Goal: Find specific page/section: Find specific page/section

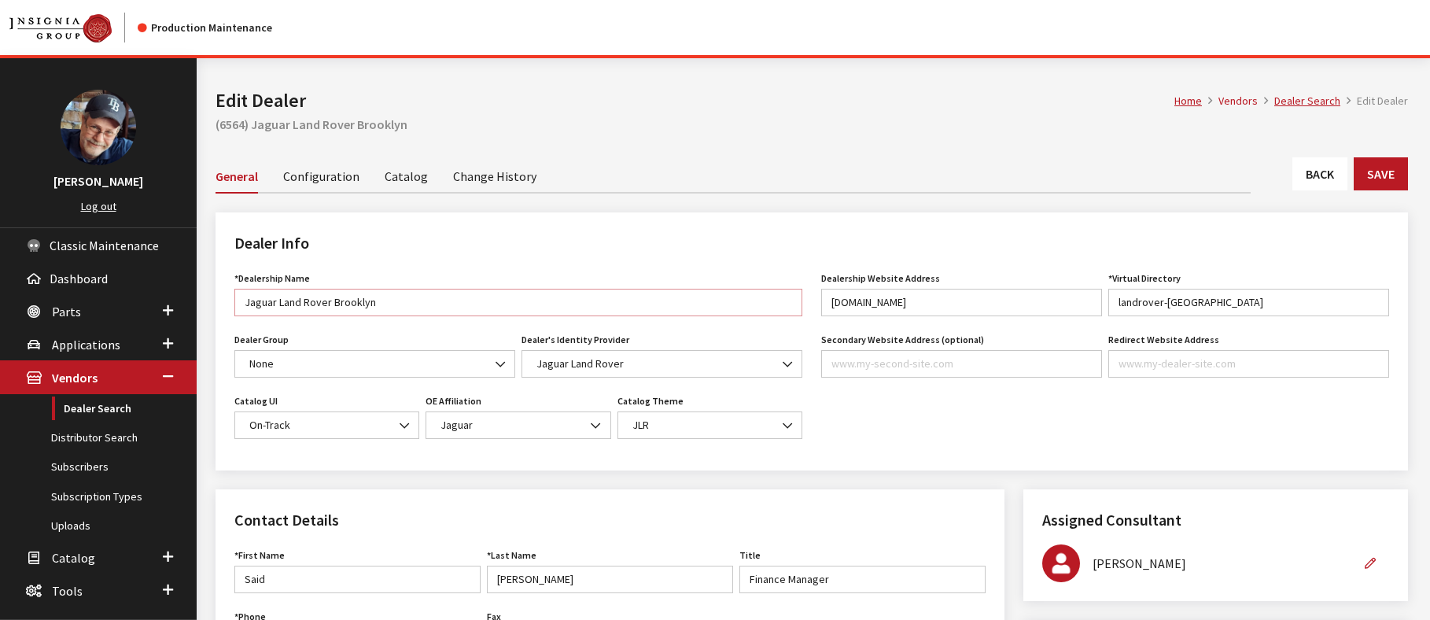
click at [345, 306] on input "Jaguar Land Rover Brooklyn" at bounding box center [518, 303] width 568 height 28
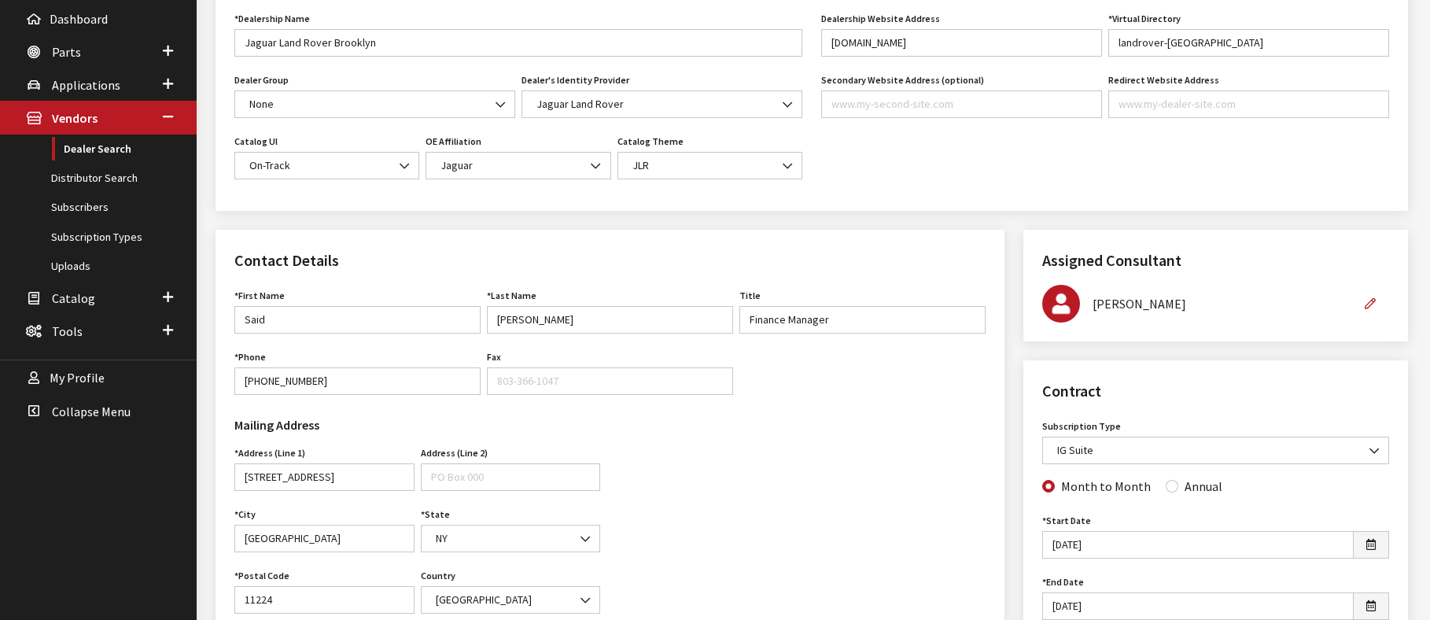
scroll to position [262, 0]
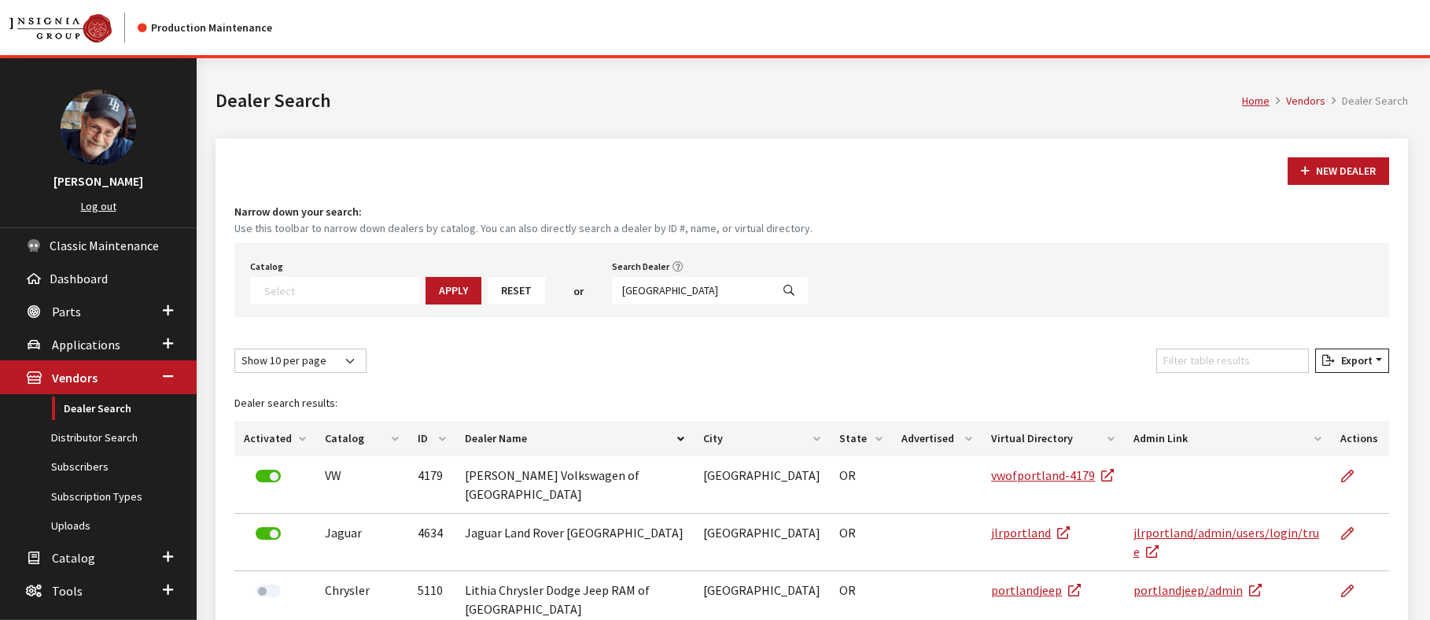
select select
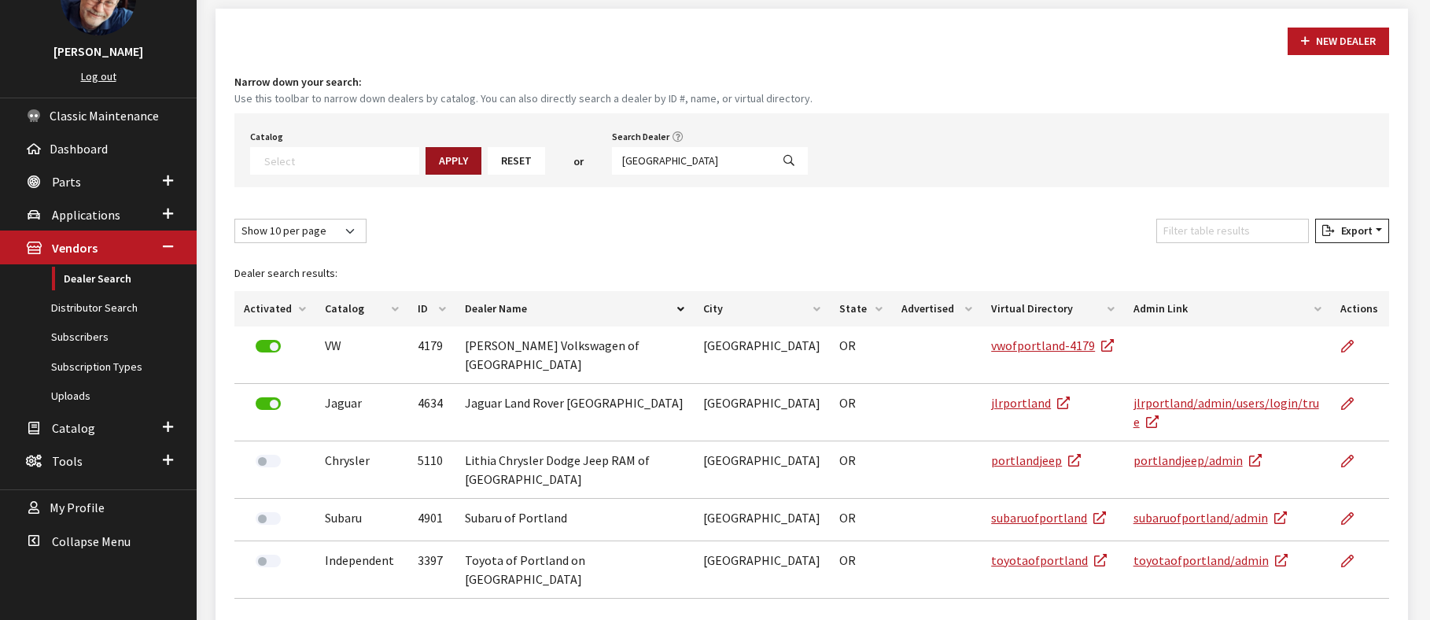
scroll to position [164, 0]
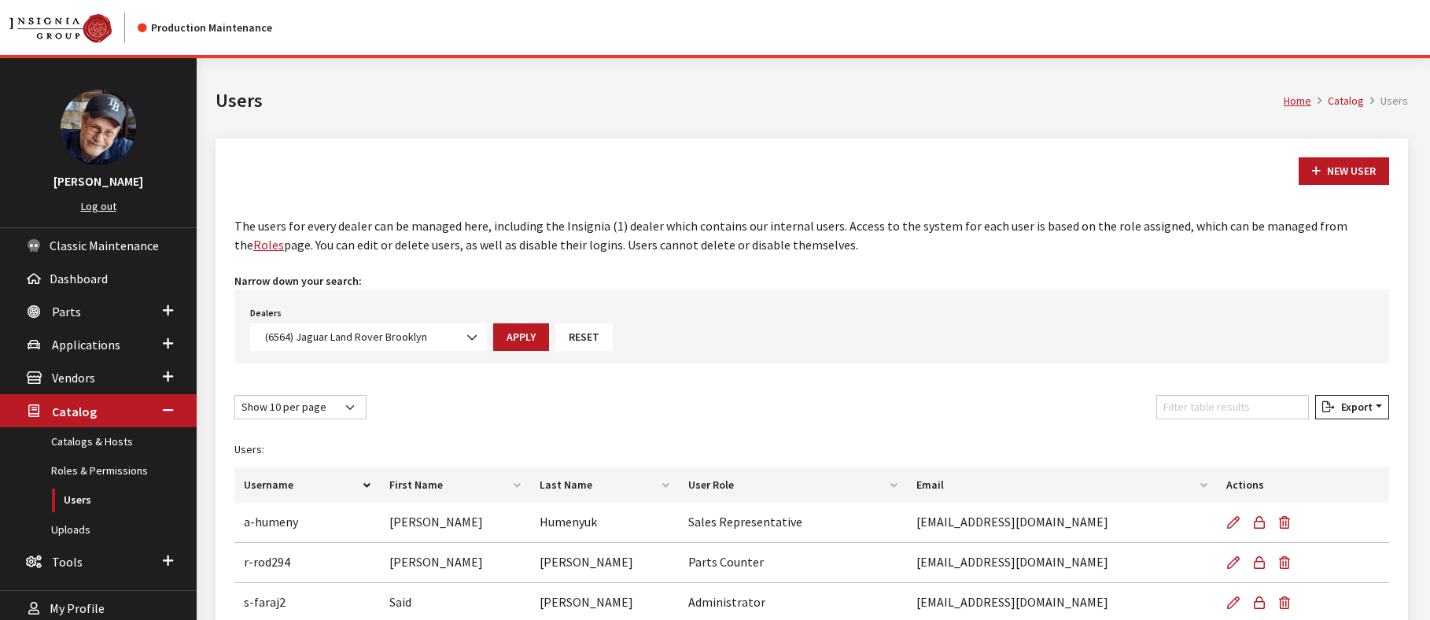
select select "6564"
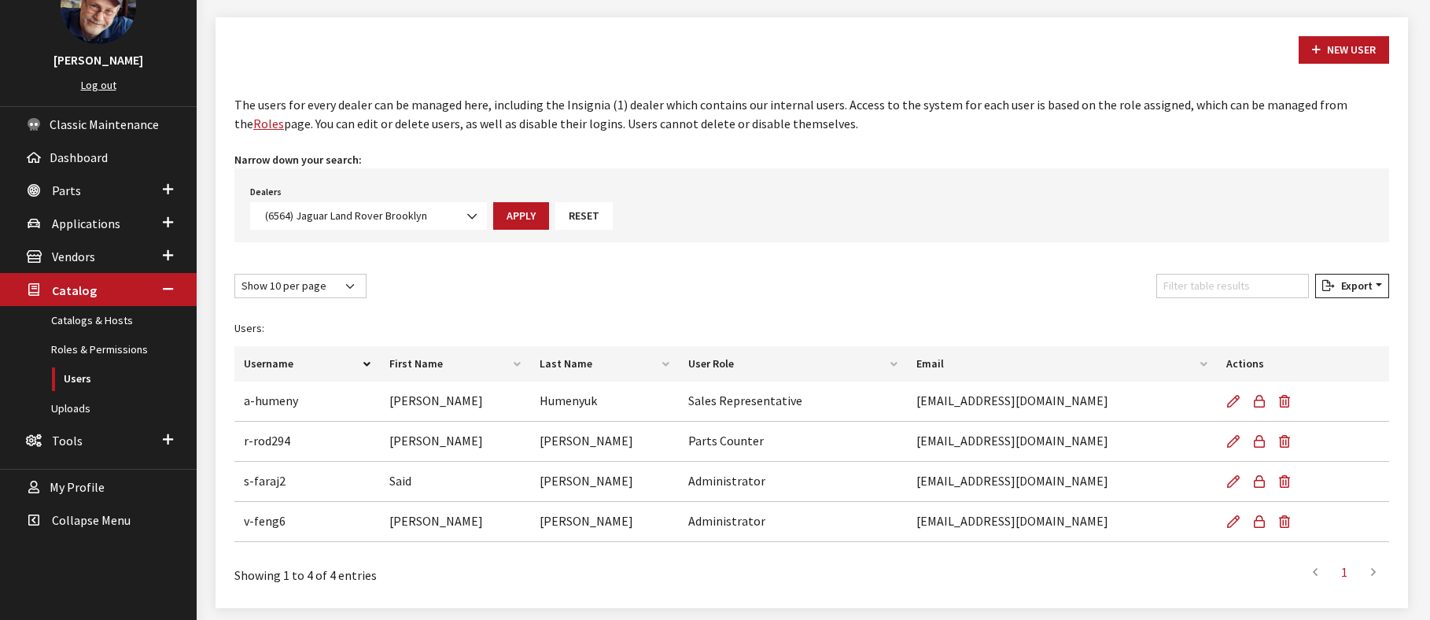
scroll to position [130, 0]
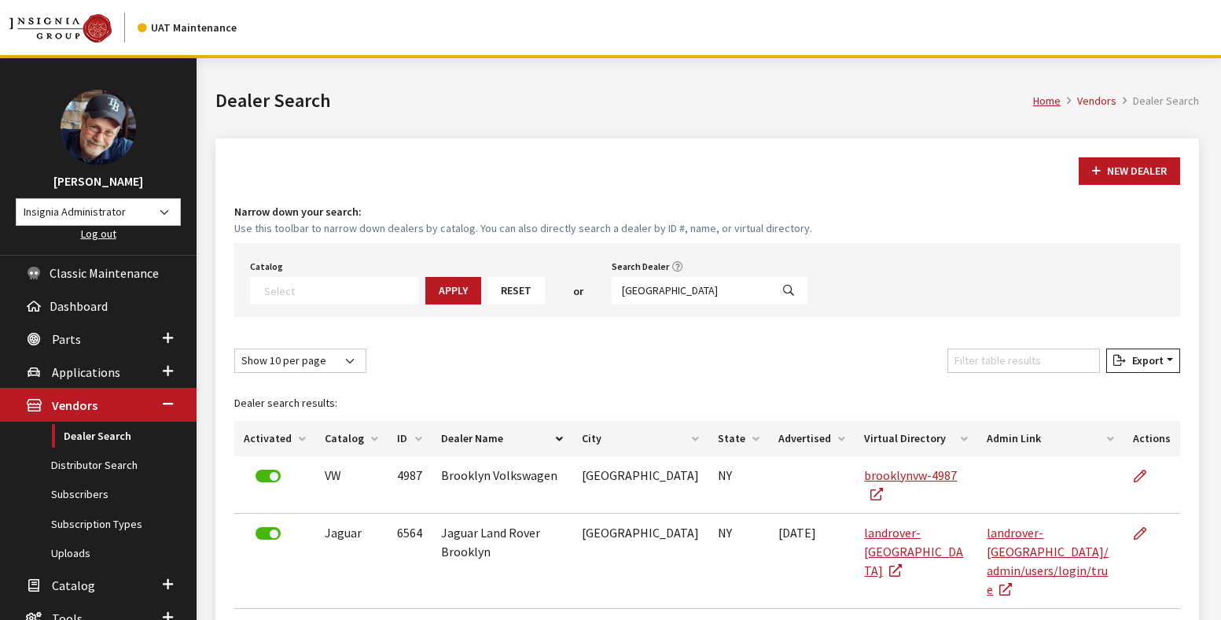
select select
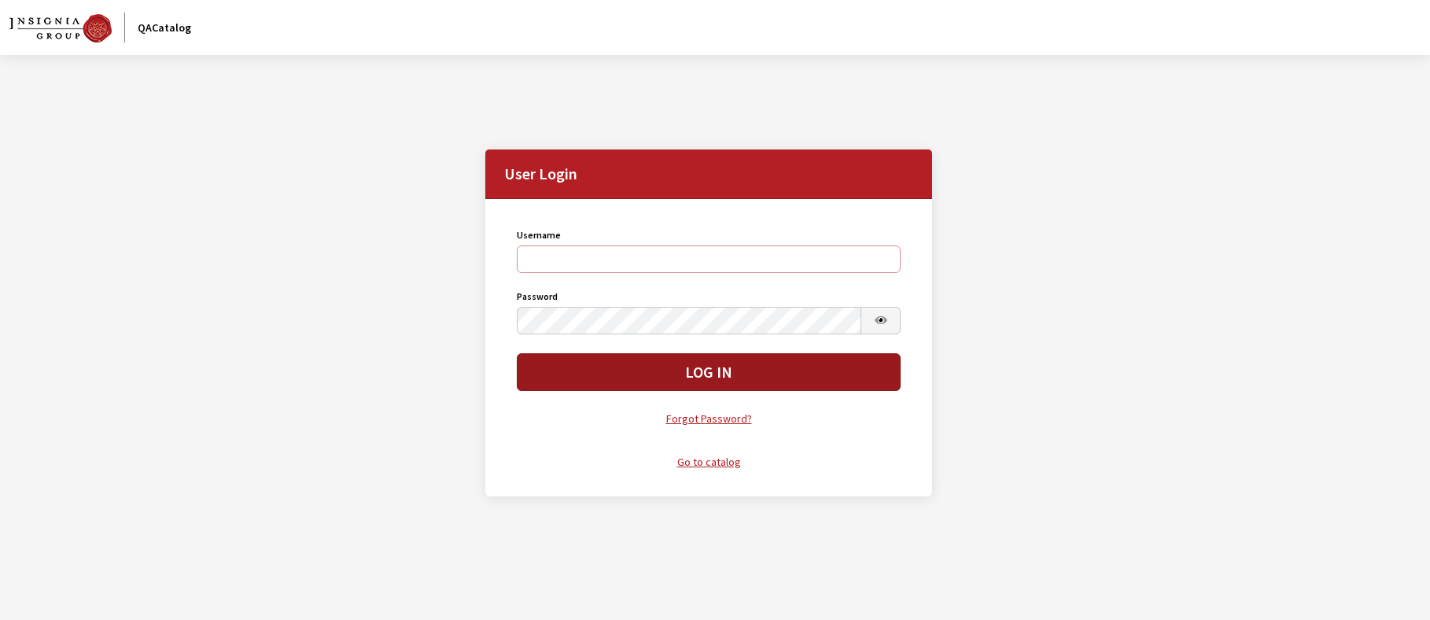
type input "rgoodwin"
click at [613, 366] on button "Log In" at bounding box center [709, 372] width 385 height 38
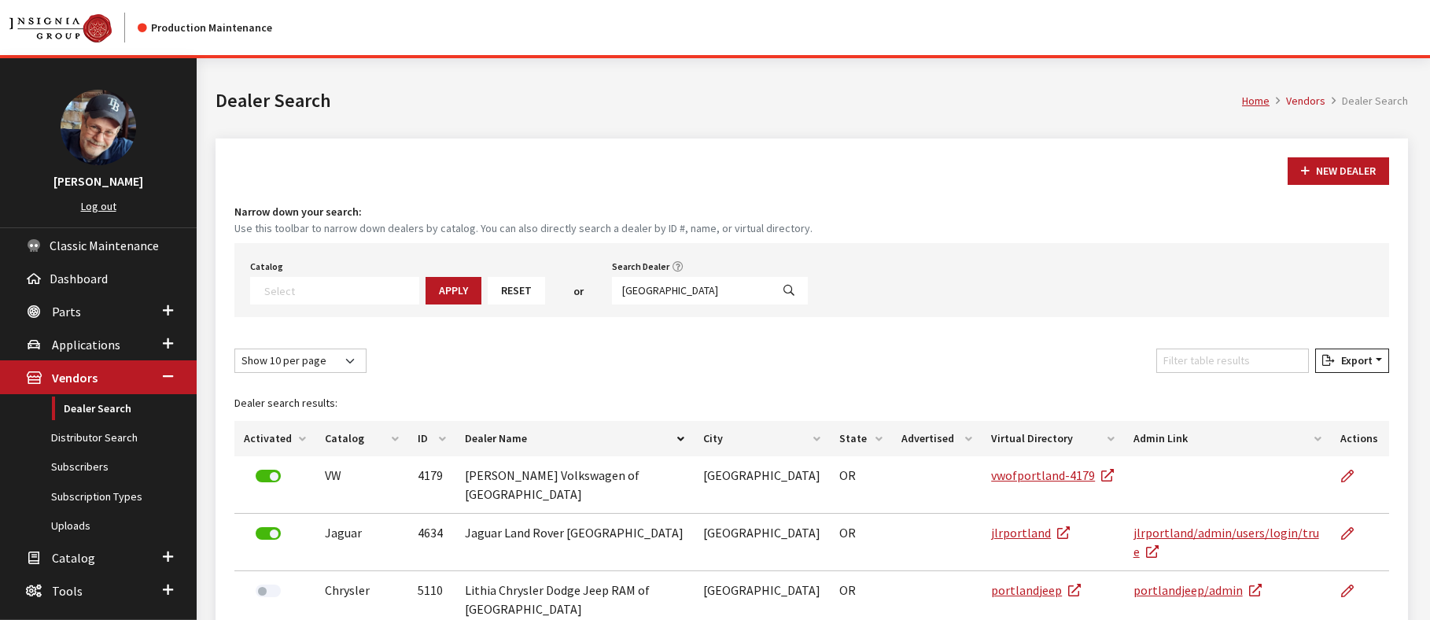
select select
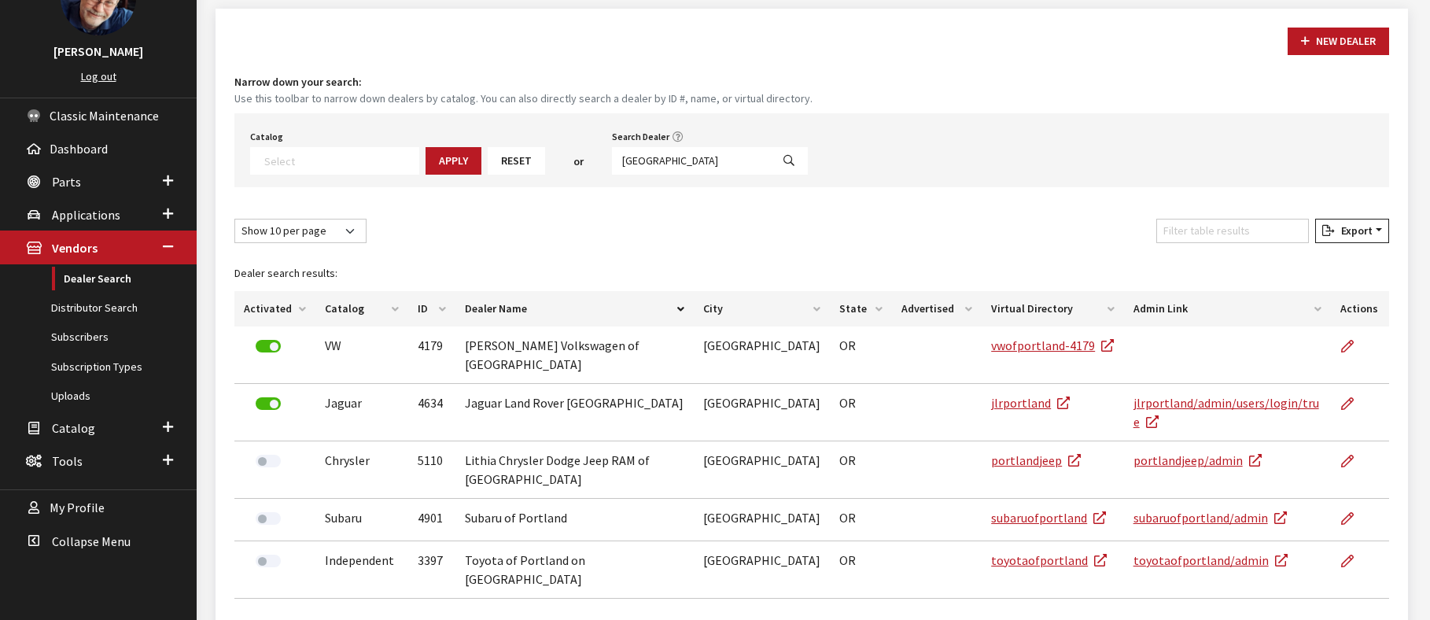
scroll to position [164, 0]
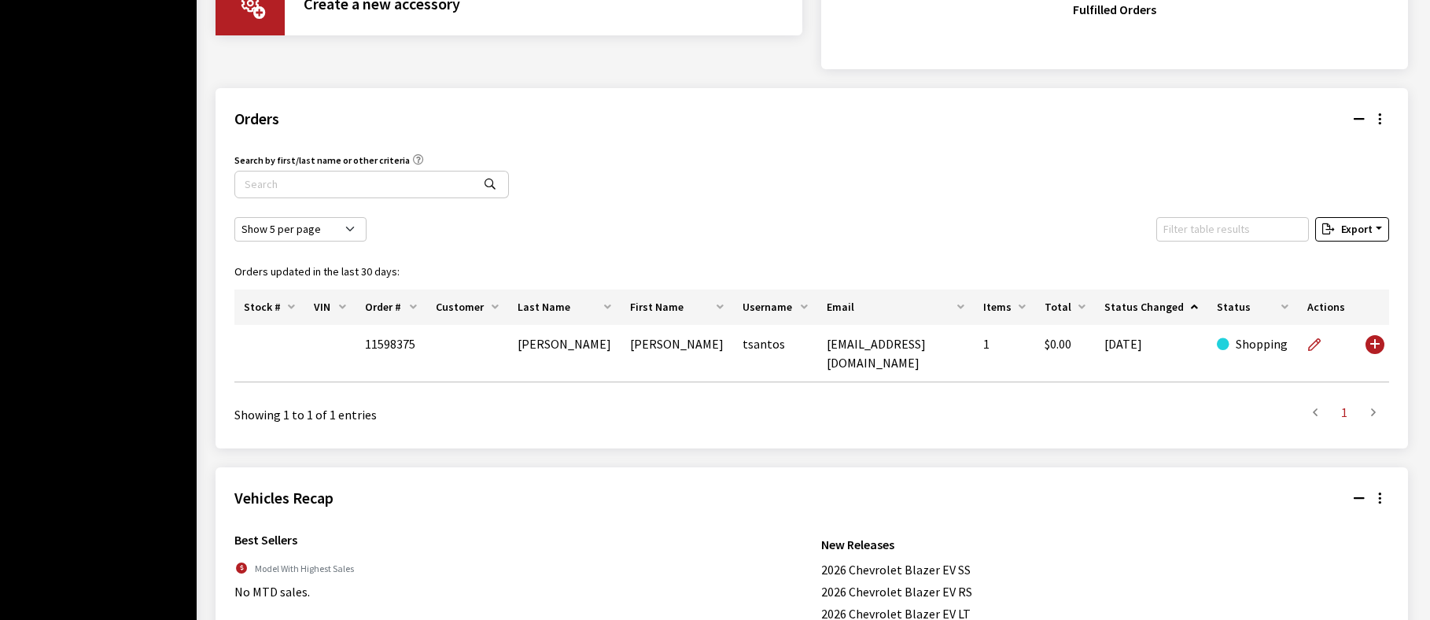
scroll to position [1036, 0]
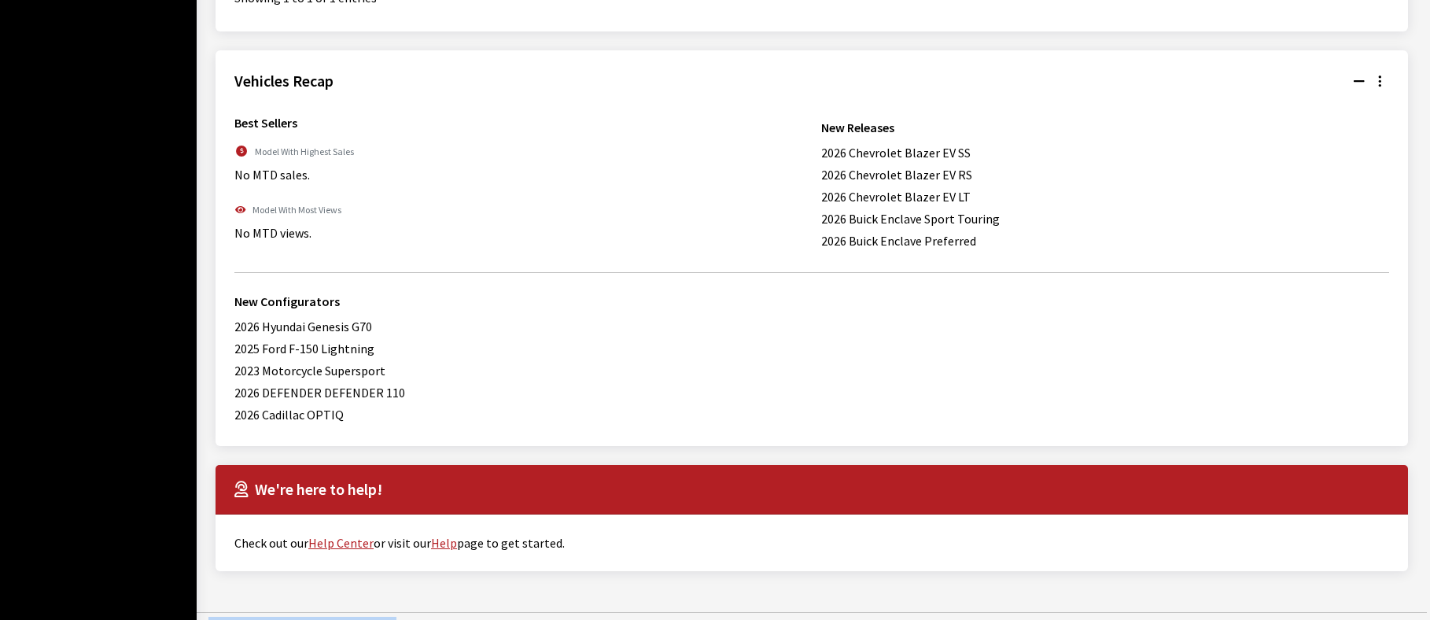
drag, startPoint x: 205, startPoint y: 607, endPoint x: 400, endPoint y: 610, distance: 195.0
click at [400, 617] on div "Branch: hotfix/catalog-rebuild Build: hotfix_catalog-rebuild.20250813.2 | © 202…" at bounding box center [811, 625] width 1225 height 17
